Goal: Information Seeking & Learning: Learn about a topic

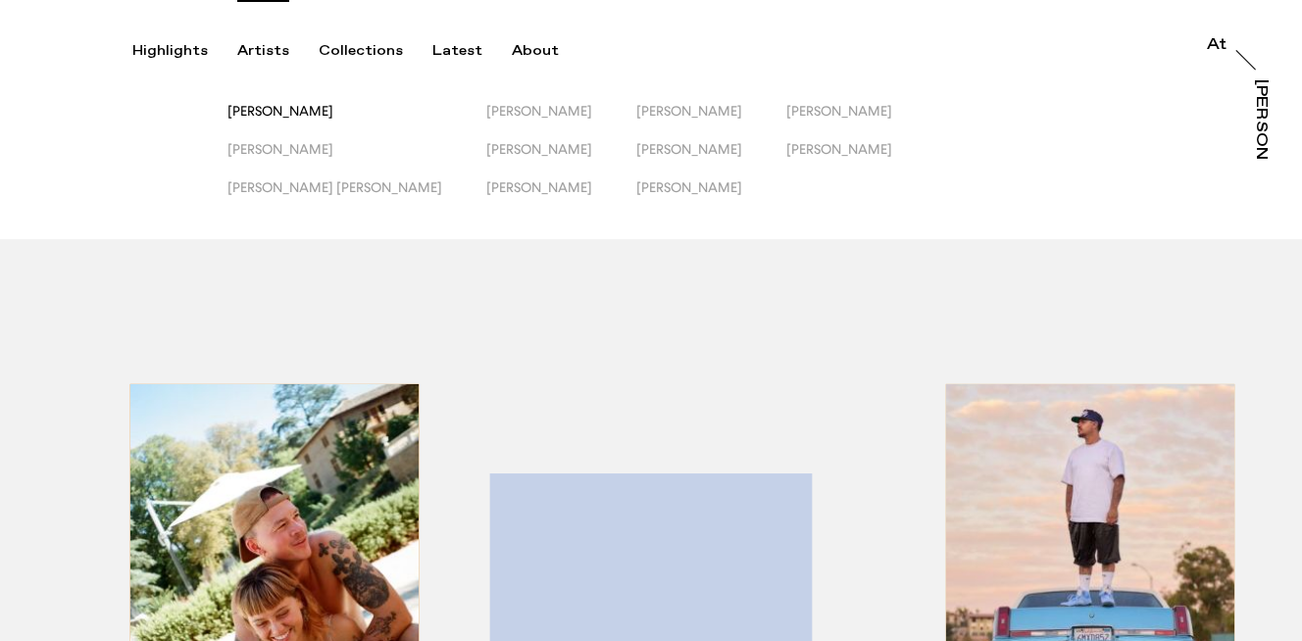
click at [288, 116] on span "[PERSON_NAME]" at bounding box center [280, 111] width 106 height 16
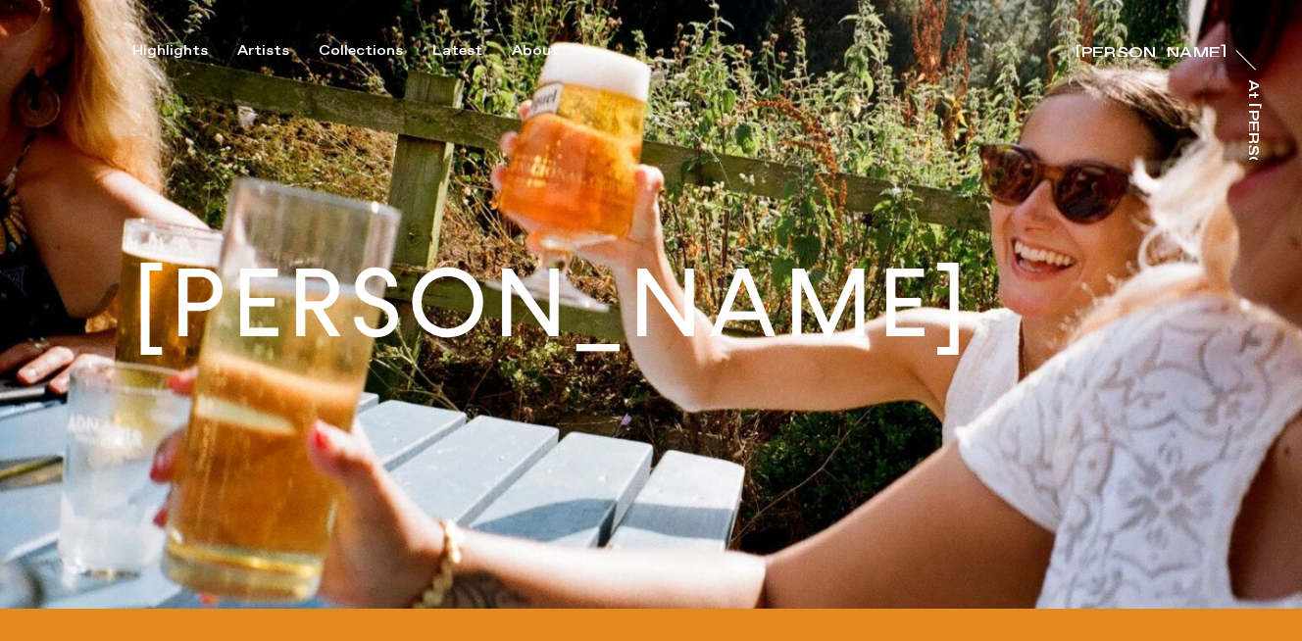
click at [257, 39] on div "Highlights Artists Collections Latest About [PERSON_NAME] [PERSON_NAME] [PERSON…" at bounding box center [654, 30] width 1308 height 60
click at [258, 52] on div "Artists" at bounding box center [263, 51] width 52 height 18
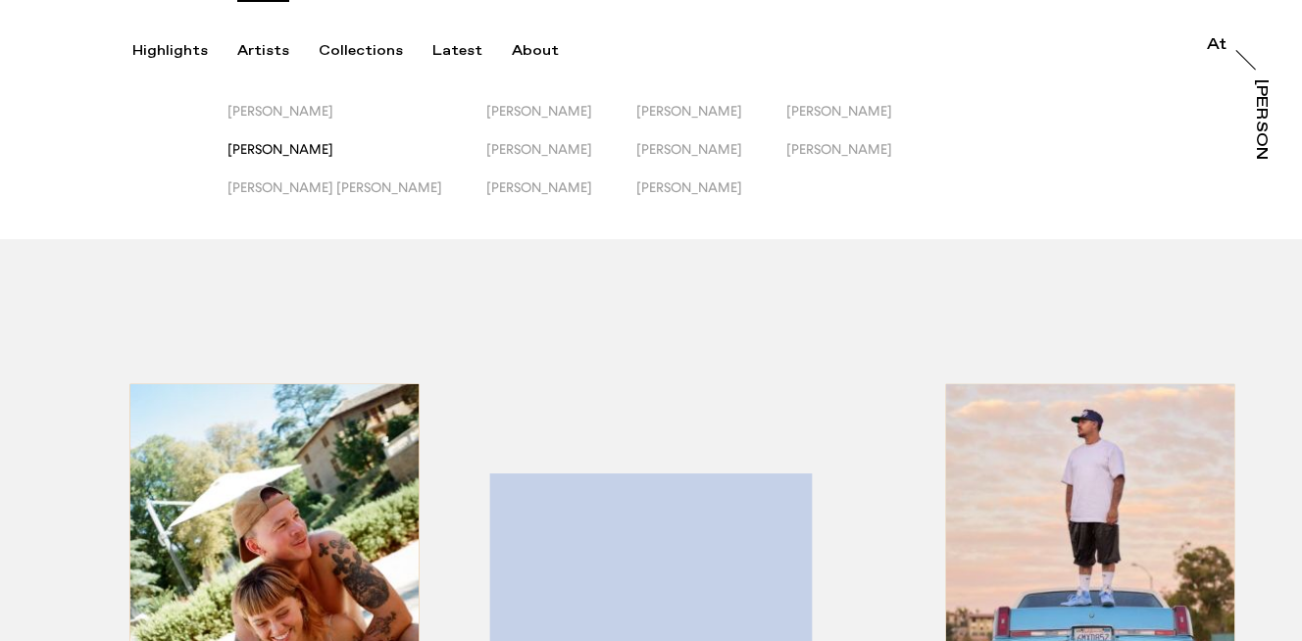
click at [279, 146] on span "[PERSON_NAME]" at bounding box center [280, 149] width 106 height 16
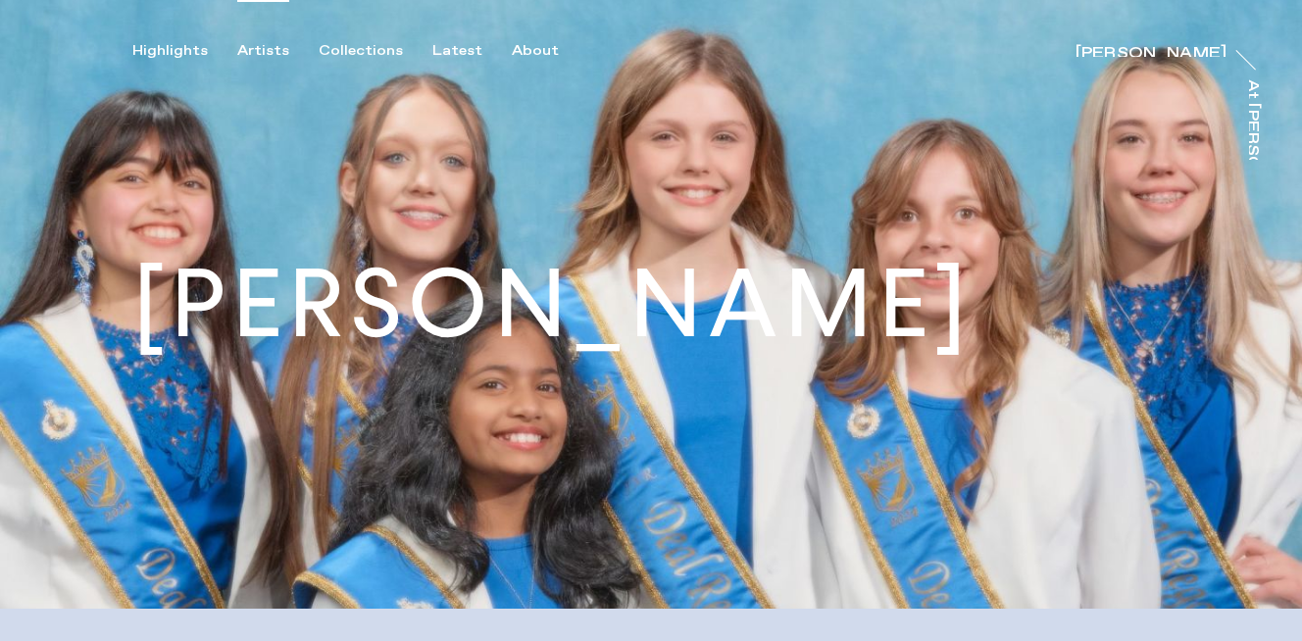
click at [270, 49] on div "Artists" at bounding box center [263, 51] width 52 height 18
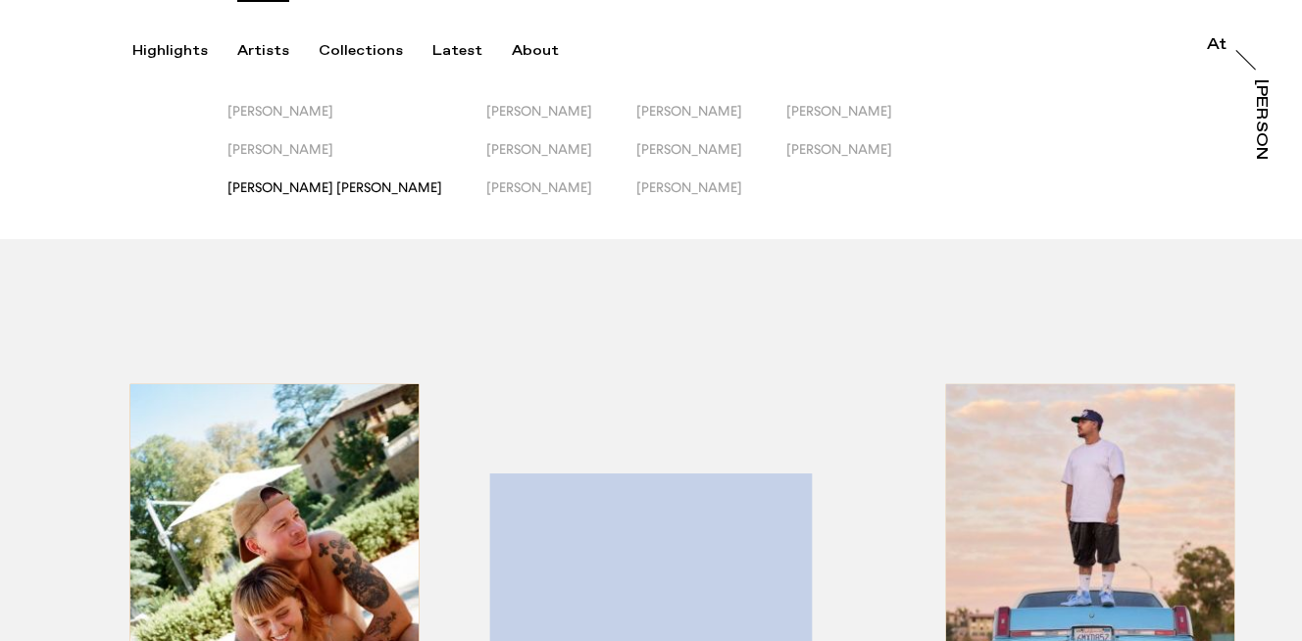
click at [272, 190] on span "[PERSON_NAME] [PERSON_NAME]" at bounding box center [334, 187] width 215 height 16
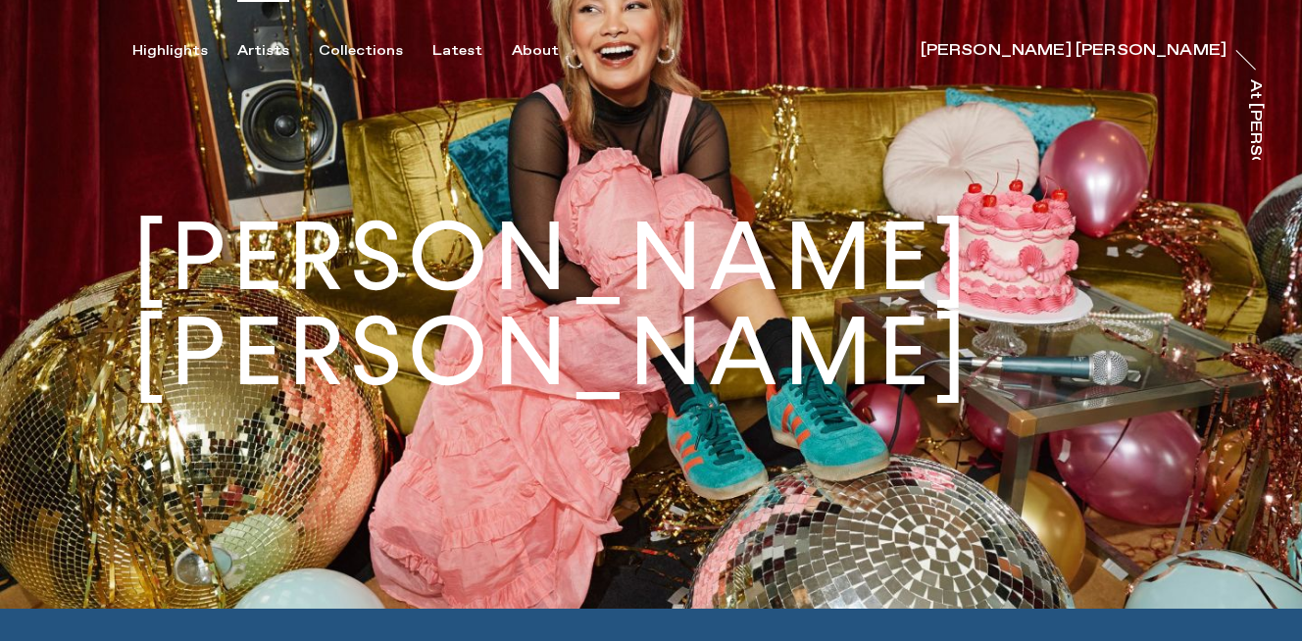
click at [260, 49] on div "Artists" at bounding box center [263, 51] width 52 height 18
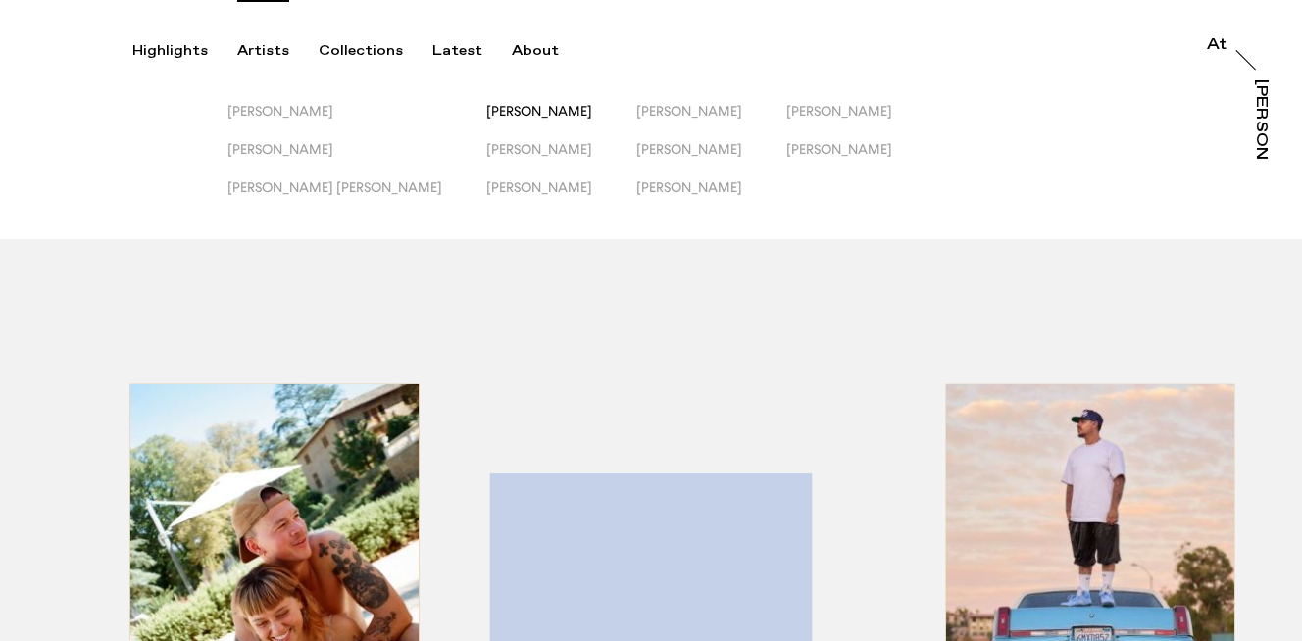
click at [486, 108] on span "[PERSON_NAME]" at bounding box center [539, 111] width 106 height 16
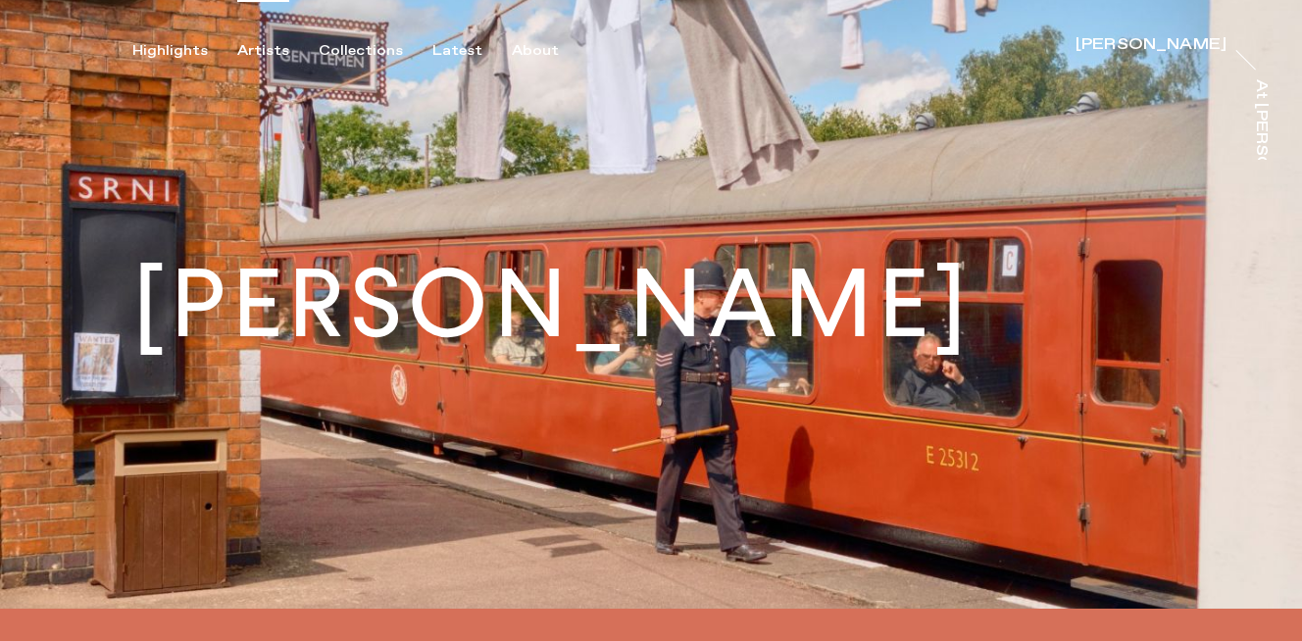
click at [271, 51] on div "Artists" at bounding box center [263, 51] width 52 height 18
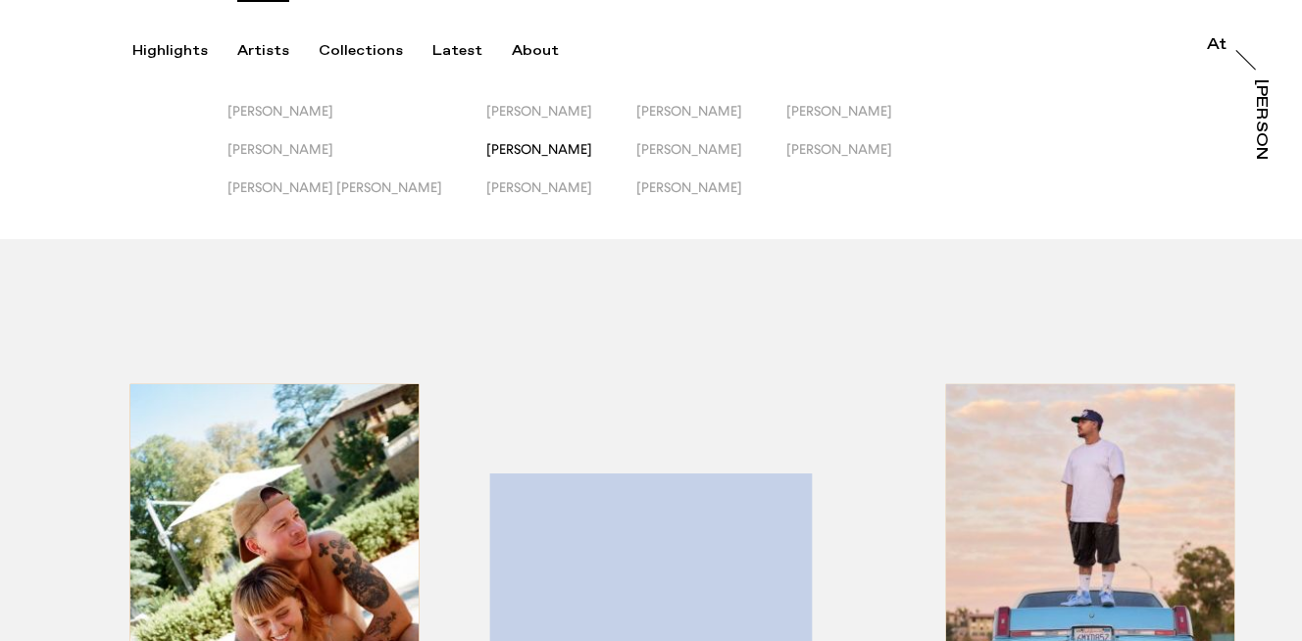
click at [486, 150] on span "[PERSON_NAME]" at bounding box center [539, 149] width 106 height 16
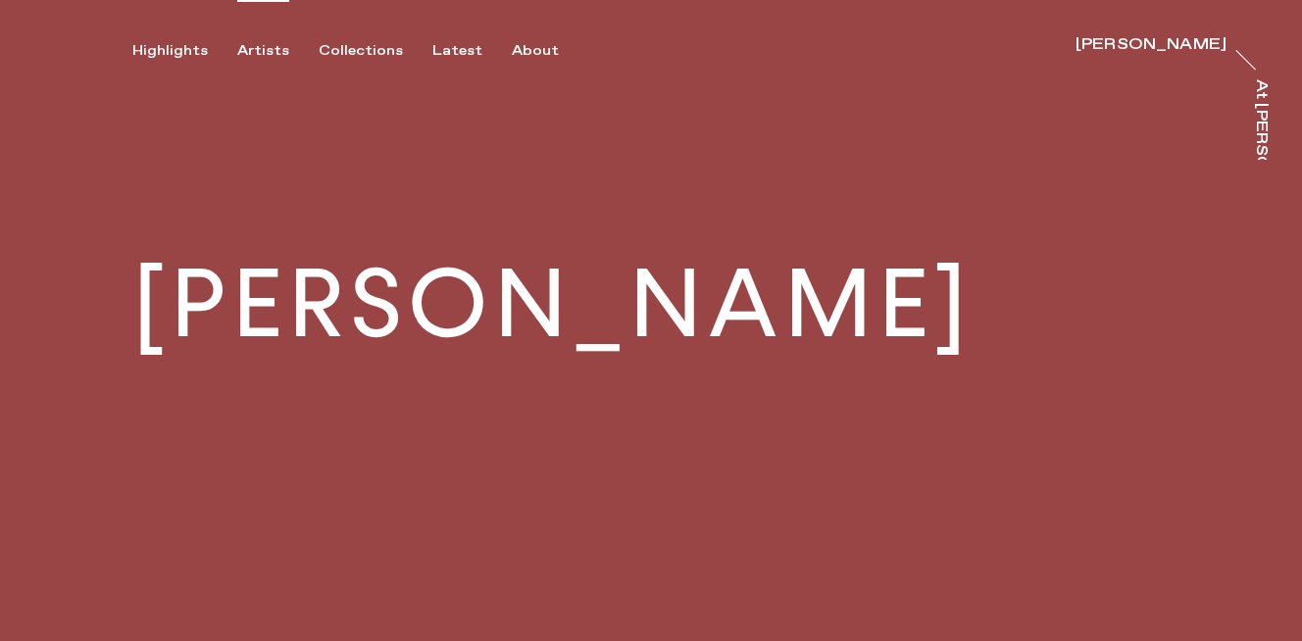
click at [271, 50] on div "Artists" at bounding box center [263, 51] width 52 height 18
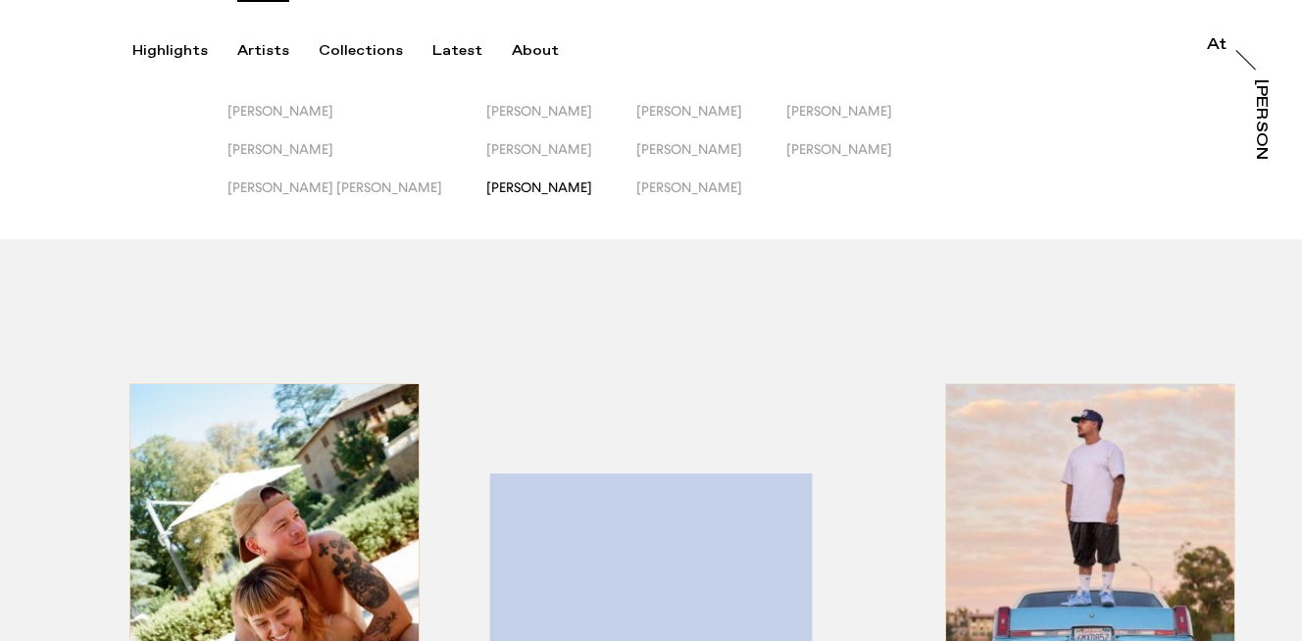
click at [486, 190] on span "[PERSON_NAME]" at bounding box center [539, 187] width 106 height 16
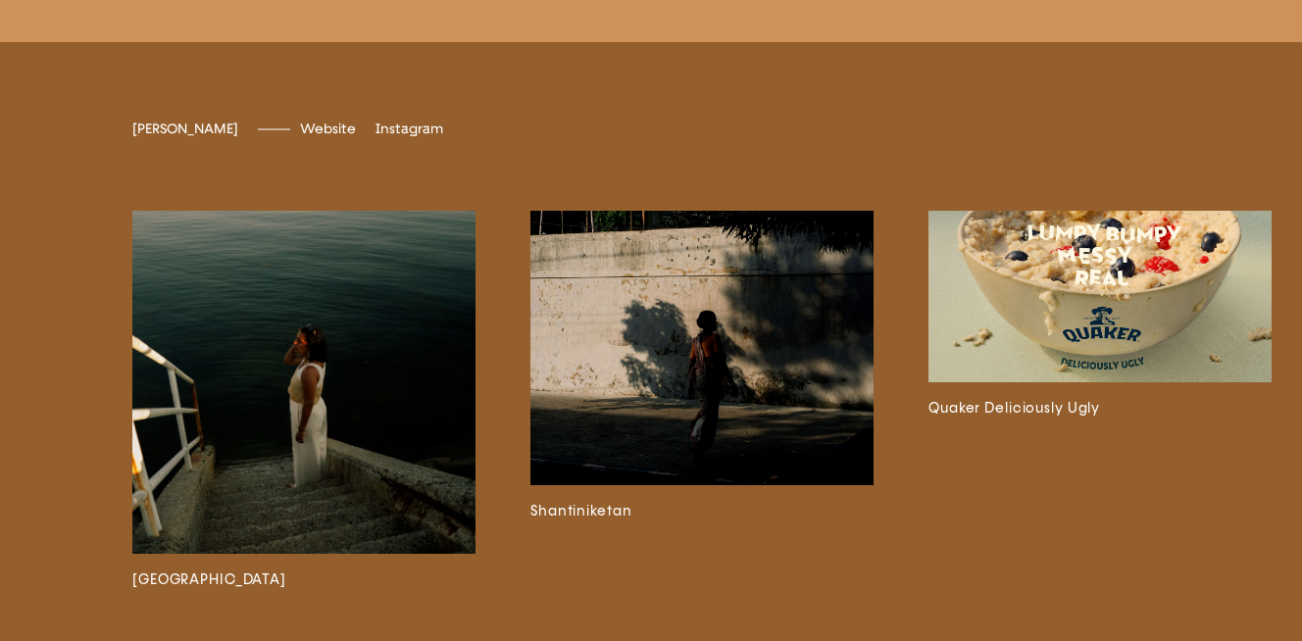
scroll to position [4348, 0]
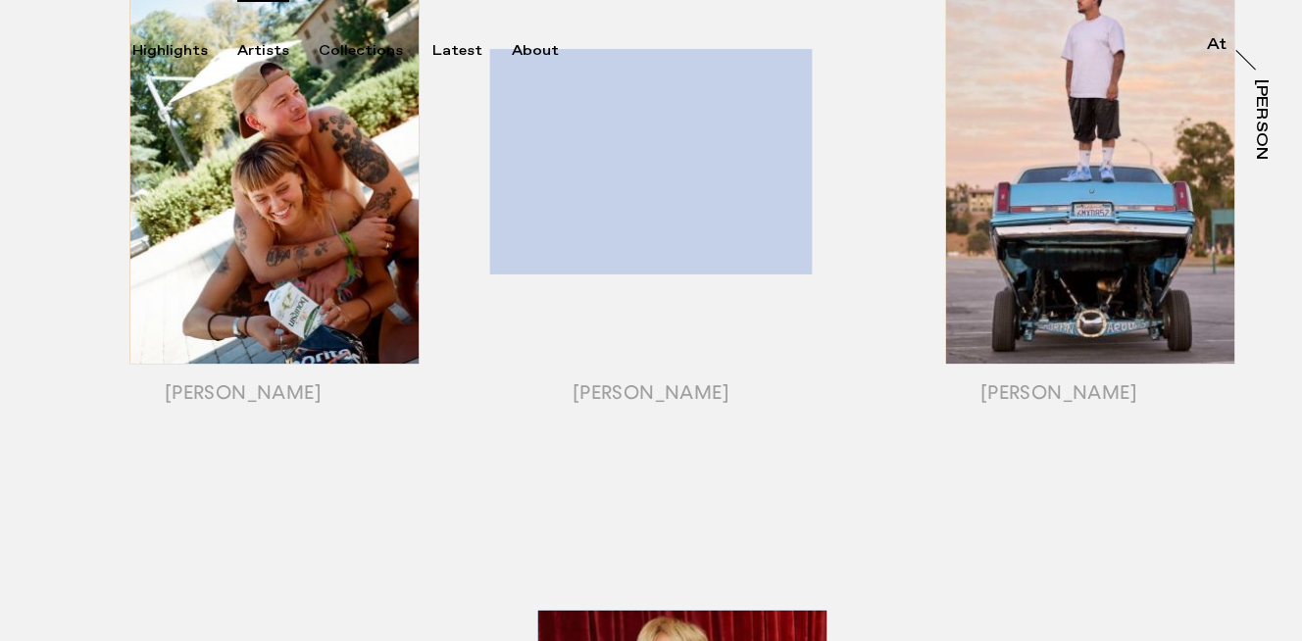
scroll to position [541, 0]
